Goal: Task Accomplishment & Management: Use online tool/utility

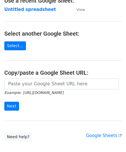
scroll to position [58, 0]
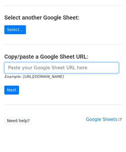
drag, startPoint x: 9, startPoint y: 68, endPoint x: 19, endPoint y: 60, distance: 13.3
click at [9, 68] on input "url" at bounding box center [61, 67] width 114 height 11
paste input "[URL][DOMAIN_NAME]"
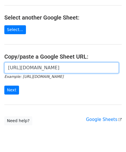
scroll to position [0, 128]
type input "[URL][DOMAIN_NAME]"
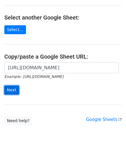
click at [12, 87] on input "Next" at bounding box center [11, 90] width 15 height 9
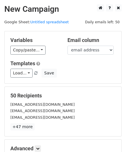
scroll to position [70, 0]
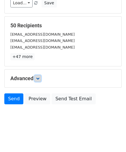
click at [38, 77] on icon at bounding box center [37, 78] width 3 height 3
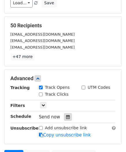
click at [66, 115] on icon at bounding box center [68, 117] width 4 height 4
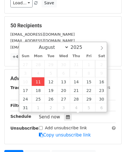
type input "2025-08-11 12:00"
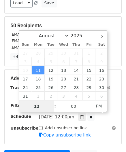
paste input "Hour"
type input "2"
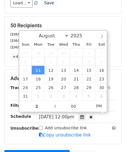
type input "2025-08-11 14:00"
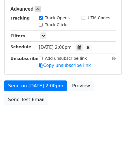
scroll to position [140, 0]
